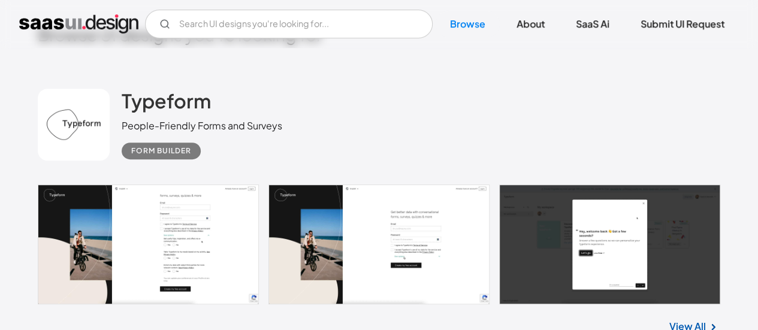
scroll to position [283, 0]
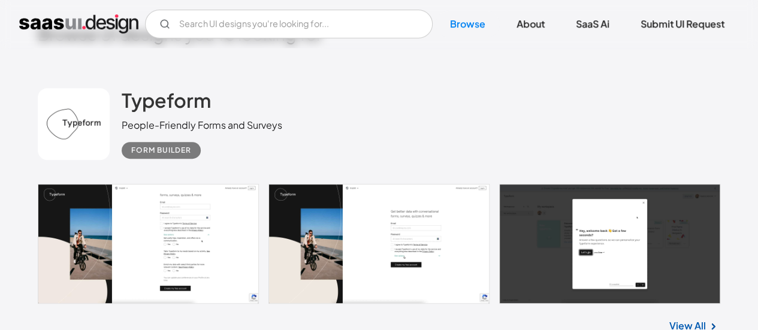
click at [169, 244] on link at bounding box center [379, 244] width 682 height 120
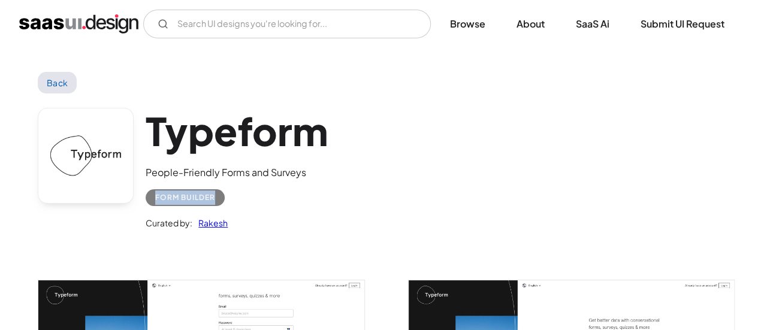
drag, startPoint x: 156, startPoint y: 196, endPoint x: 214, endPoint y: 192, distance: 58.8
click at [214, 192] on div "Form Builder" at bounding box center [237, 193] width 182 height 26
click at [214, 192] on div "Form Builder" at bounding box center [185, 197] width 60 height 14
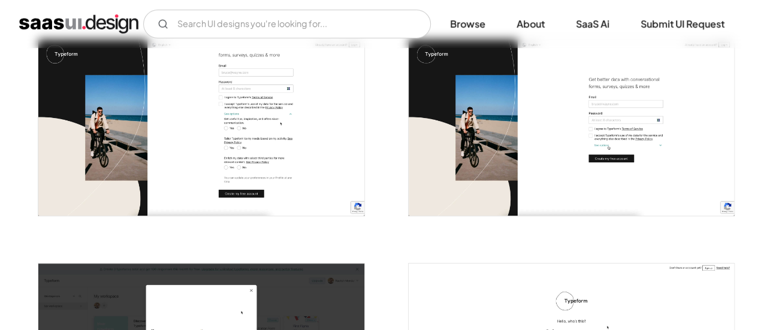
scroll to position [260, 0]
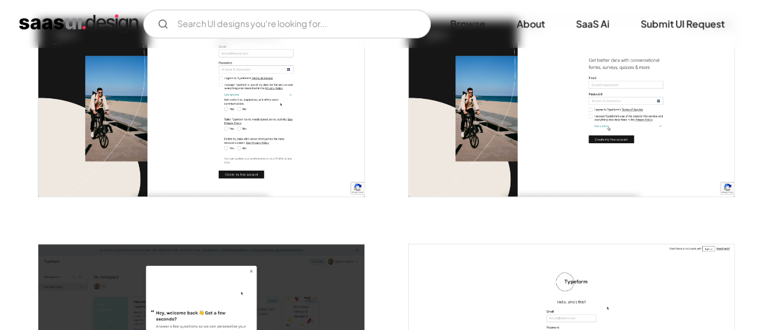
click at [306, 140] on img "open lightbox" at bounding box center [200, 107] width 325 height 175
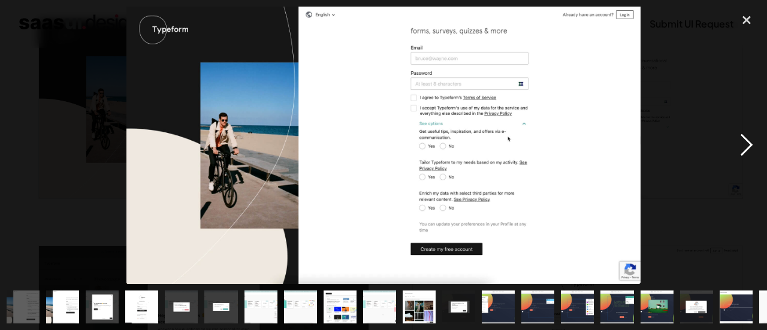
click at [753, 146] on div "next image" at bounding box center [746, 145] width 41 height 277
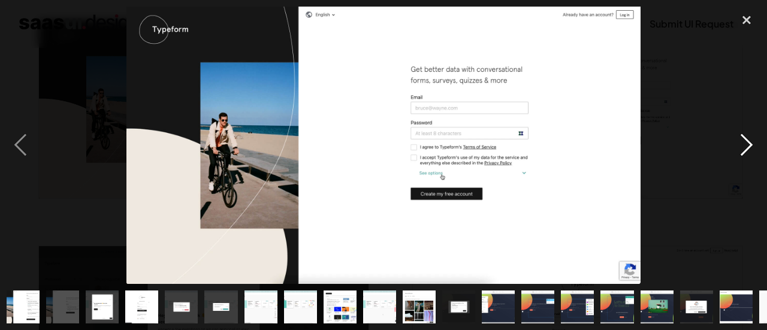
click at [753, 146] on div "next image" at bounding box center [746, 145] width 41 height 277
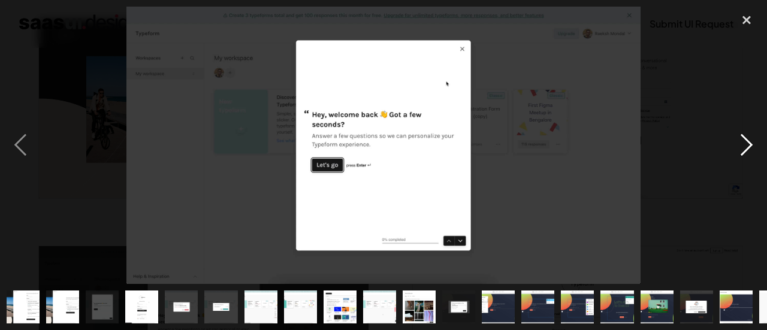
click at [753, 146] on div "next image" at bounding box center [746, 145] width 41 height 277
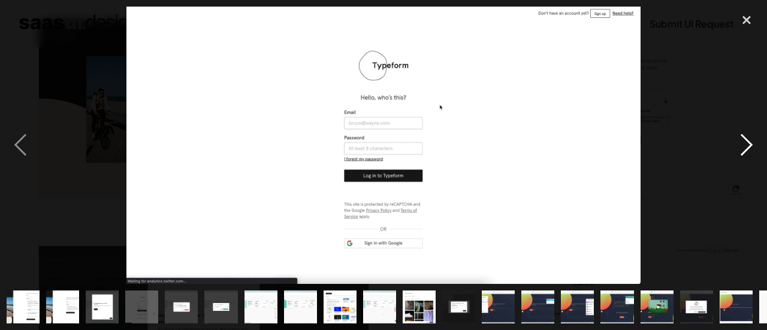
click at [753, 146] on div "next image" at bounding box center [746, 145] width 41 height 277
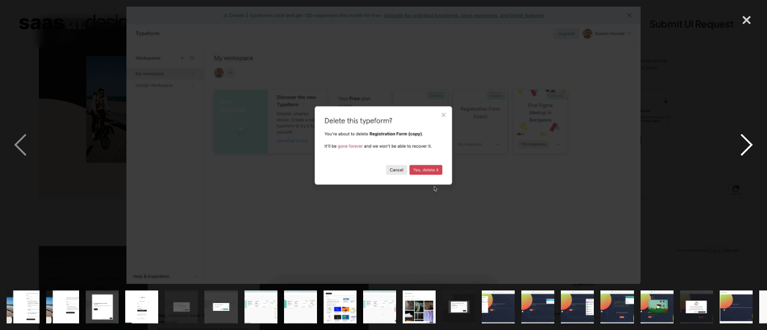
click at [750, 135] on div "next image" at bounding box center [746, 145] width 41 height 277
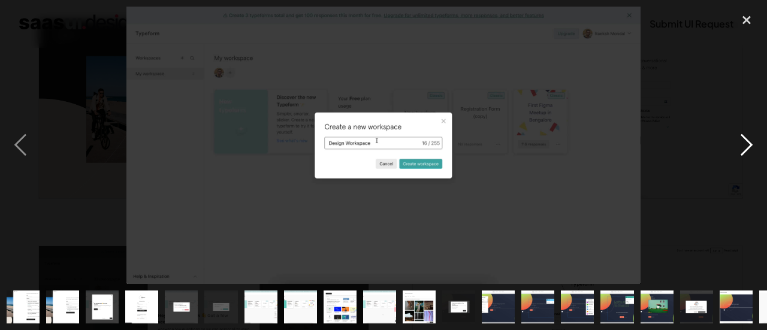
click at [750, 135] on div "next image" at bounding box center [746, 145] width 41 height 277
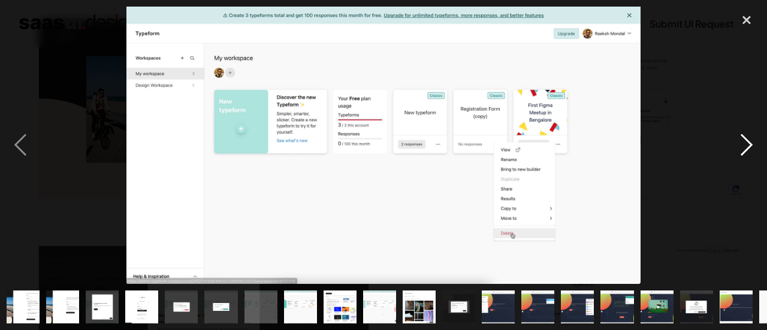
click at [750, 135] on div "next image" at bounding box center [746, 145] width 41 height 277
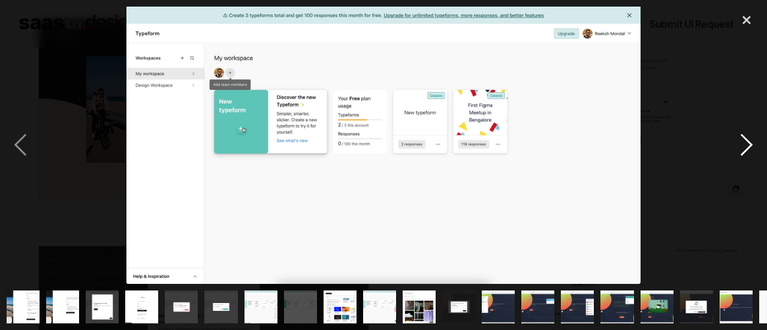
click at [750, 135] on div "next image" at bounding box center [746, 145] width 41 height 277
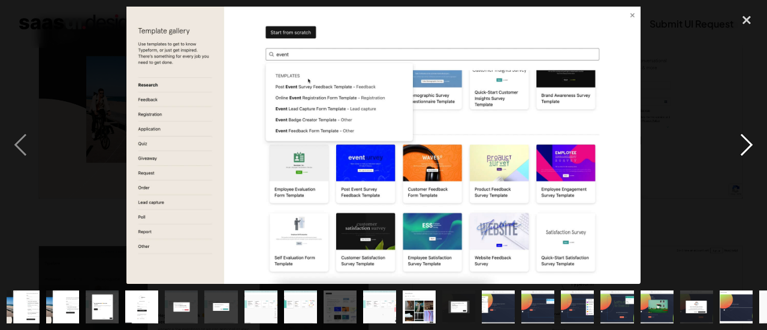
click at [750, 135] on div "next image" at bounding box center [746, 145] width 41 height 277
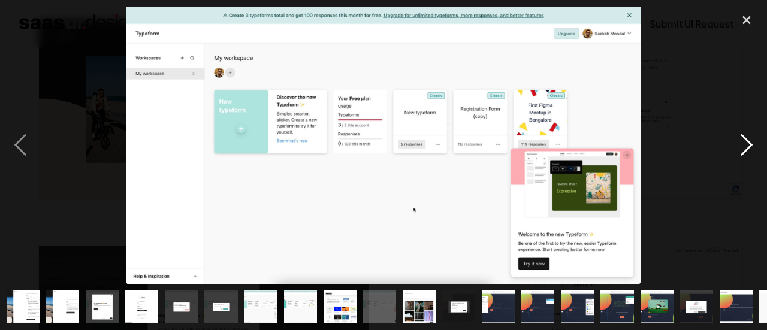
click at [750, 135] on div "next image" at bounding box center [746, 145] width 41 height 277
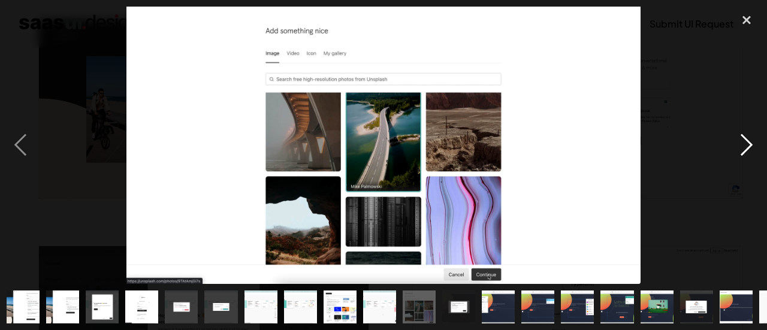
click at [750, 135] on div "next image" at bounding box center [746, 145] width 41 height 277
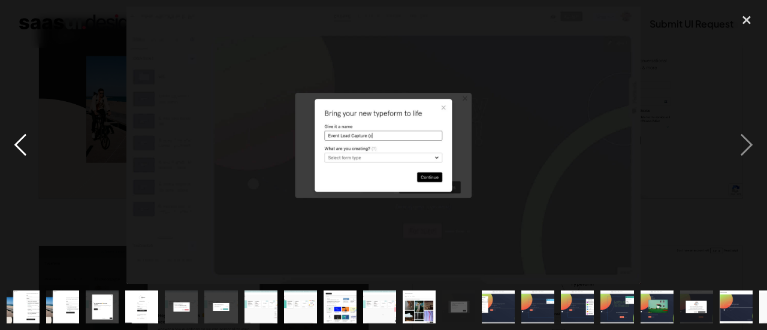
drag, startPoint x: 21, startPoint y: 120, endPoint x: 17, endPoint y: 129, distance: 10.2
click at [17, 129] on div "previous image" at bounding box center [20, 145] width 41 height 277
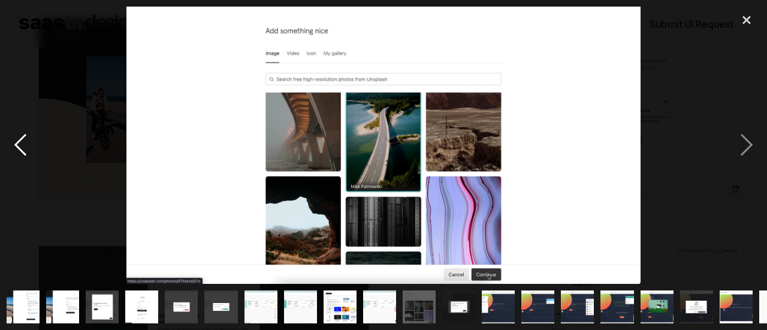
click at [17, 129] on div "previous image" at bounding box center [20, 145] width 41 height 277
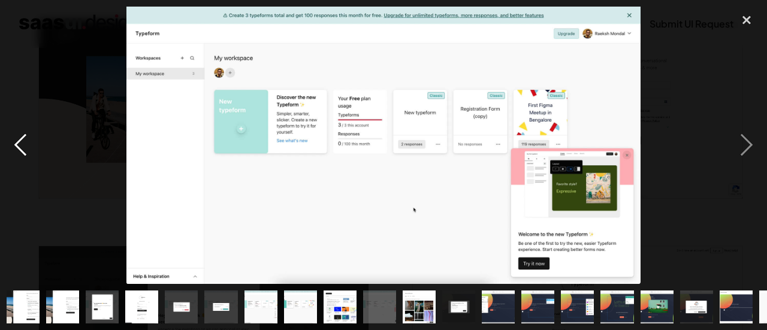
click at [17, 129] on div "previous image" at bounding box center [20, 145] width 41 height 277
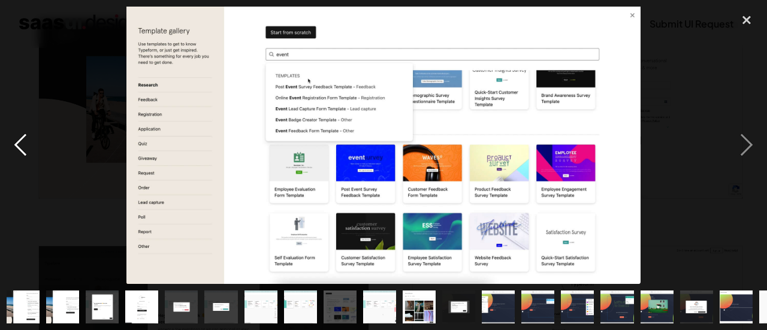
click at [17, 129] on div "previous image" at bounding box center [20, 145] width 41 height 277
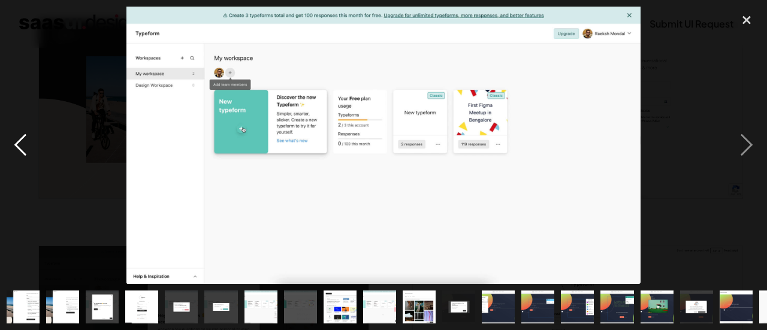
click at [17, 129] on div "previous image" at bounding box center [20, 145] width 41 height 277
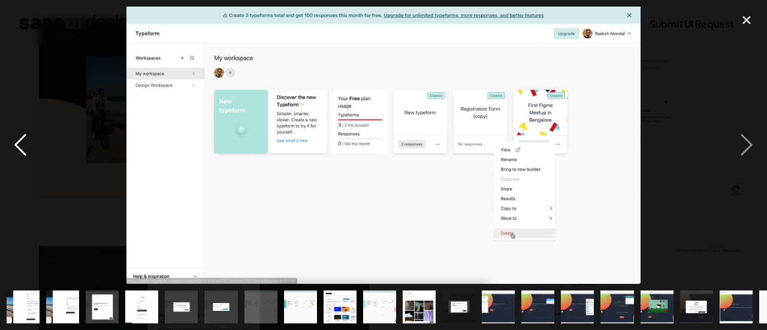
click at [17, 129] on div "previous image" at bounding box center [20, 145] width 41 height 277
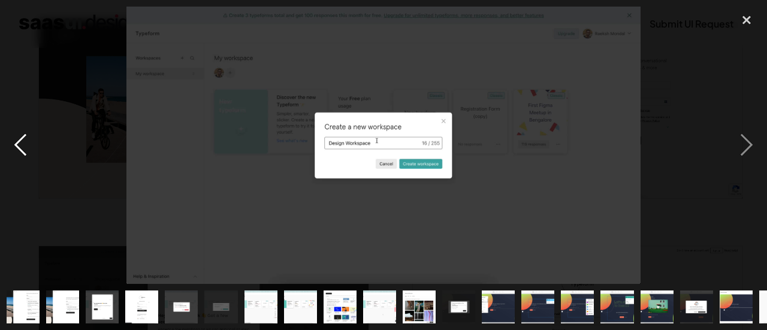
click at [17, 129] on div "previous image" at bounding box center [20, 145] width 41 height 277
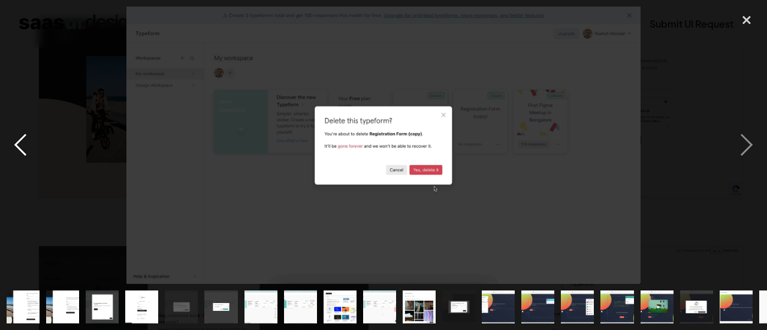
click at [17, 129] on div "previous image" at bounding box center [20, 145] width 41 height 277
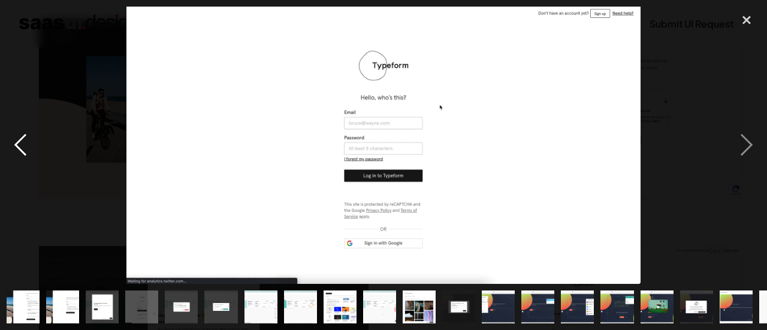
click at [17, 129] on div "previous image" at bounding box center [20, 145] width 41 height 277
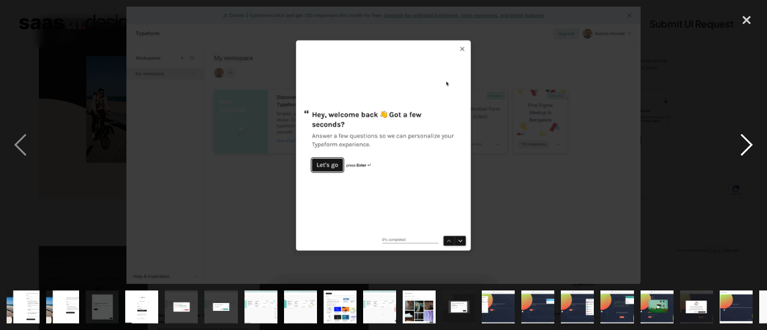
click at [730, 144] on div "next image" at bounding box center [746, 145] width 41 height 277
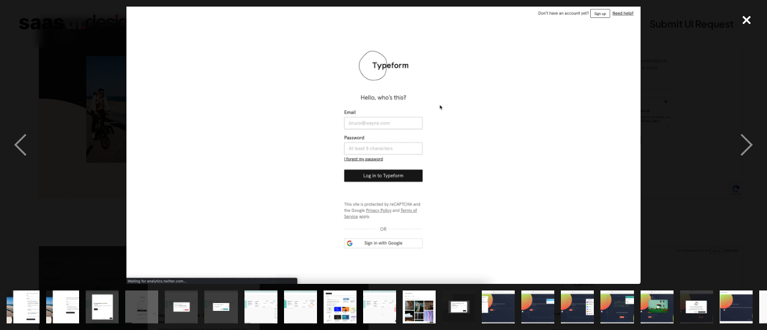
click at [748, 20] on div "close lightbox" at bounding box center [746, 20] width 41 height 26
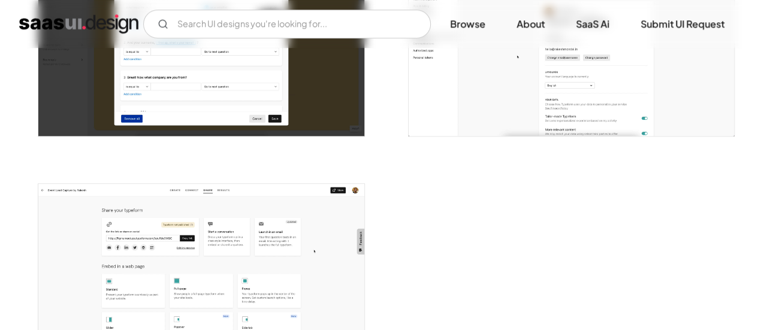
scroll to position [2782, 0]
